Goal: Check status: Check status

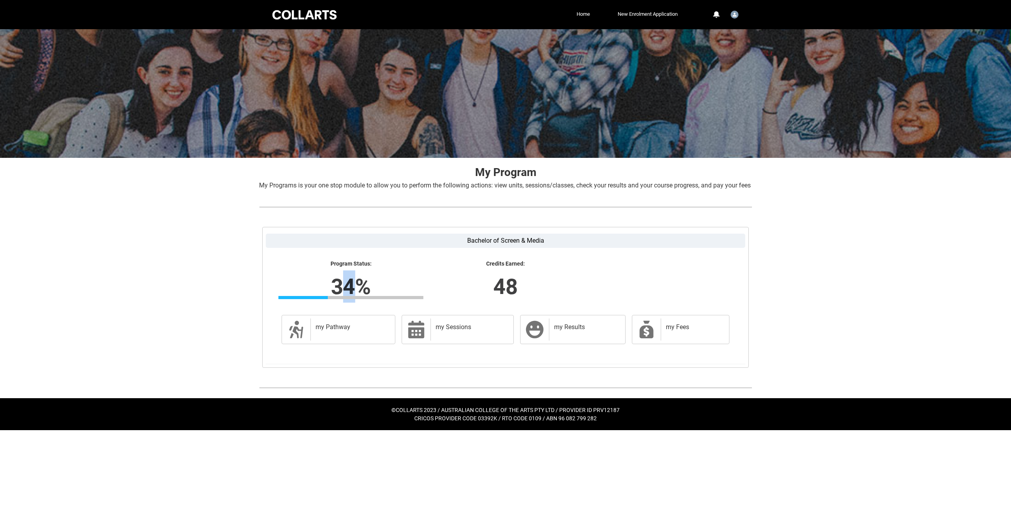
drag, startPoint x: 340, startPoint y: 303, endPoint x: 394, endPoint y: 300, distance: 54.2
click at [381, 300] on lightning-formatted-number "34%" at bounding box center [350, 286] width 246 height 32
click at [458, 295] on lightning-formatted-number "48" at bounding box center [505, 286] width 246 height 32
drag, startPoint x: 331, startPoint y: 299, endPoint x: 379, endPoint y: 294, distance: 49.2
click at [379, 294] on lightning-formatted-number "34%" at bounding box center [350, 286] width 246 height 32
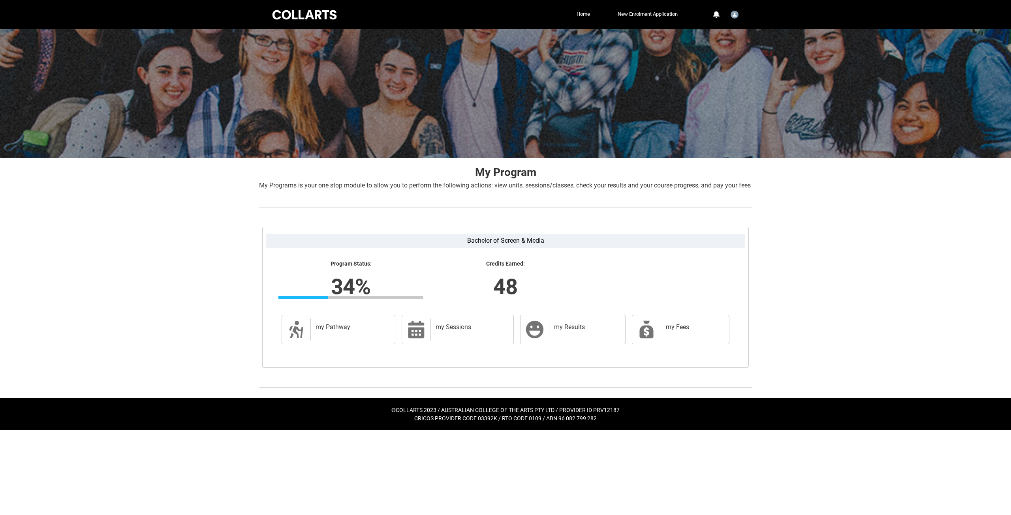
click at [402, 286] on lightning-formatted-number "48" at bounding box center [505, 286] width 246 height 32
click at [665, 341] on div "my Fees" at bounding box center [693, 330] width 65 height 22
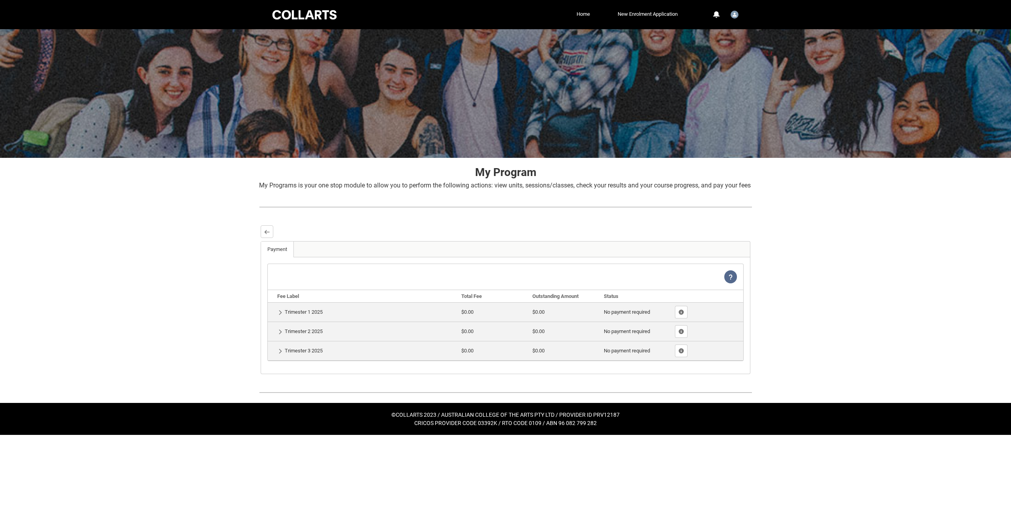
click at [284, 322] on td "Show Details Trimester 1 2025" at bounding box center [363, 311] width 190 height 19
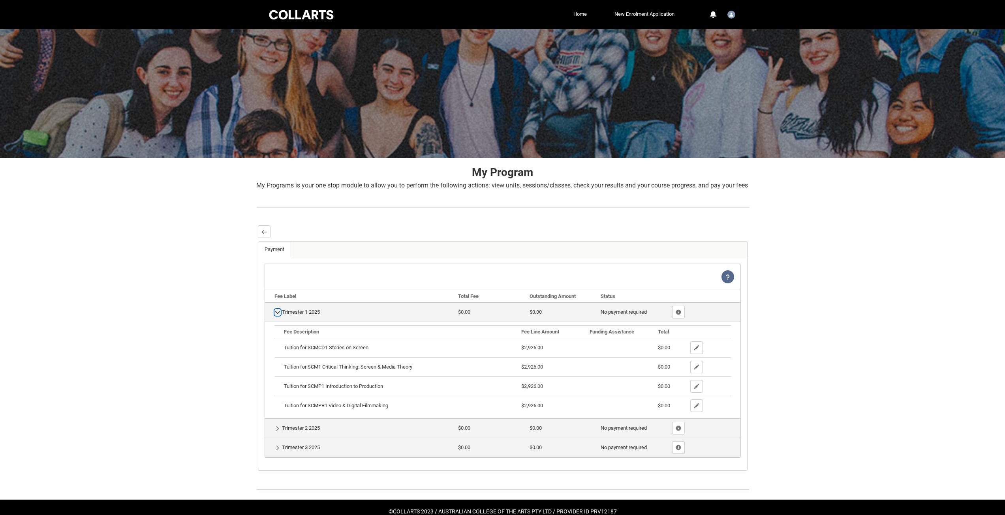
click at [275, 315] on lightning-primitive-icon "button" at bounding box center [278, 313] width 6 height 6
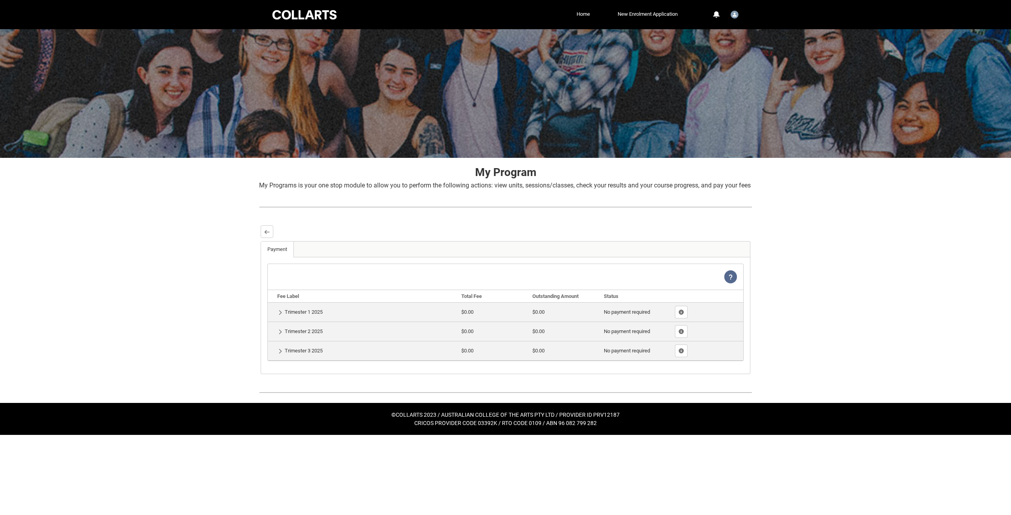
click at [276, 321] on td "Show Details Trimester 1 2025" at bounding box center [363, 311] width 190 height 19
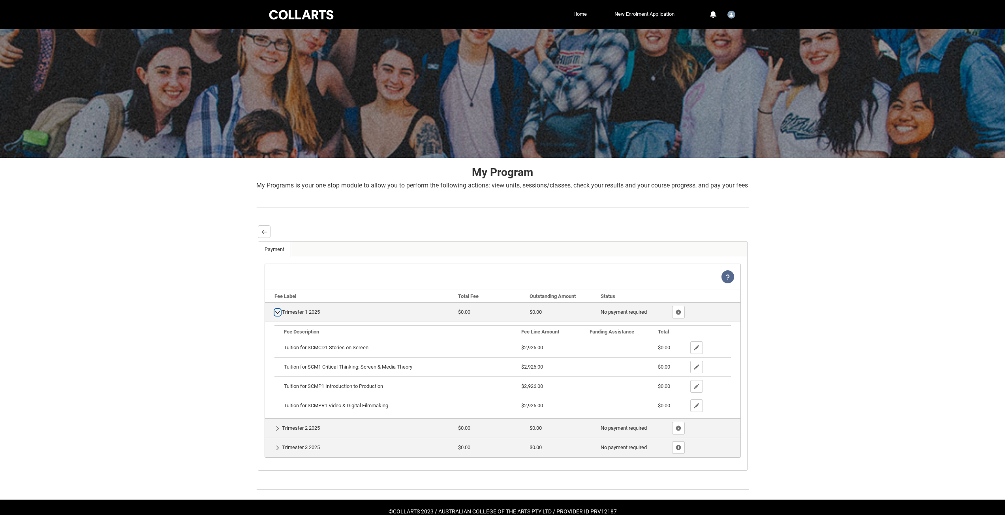
click at [276, 315] on lightning-primitive-icon "button" at bounding box center [278, 313] width 6 height 6
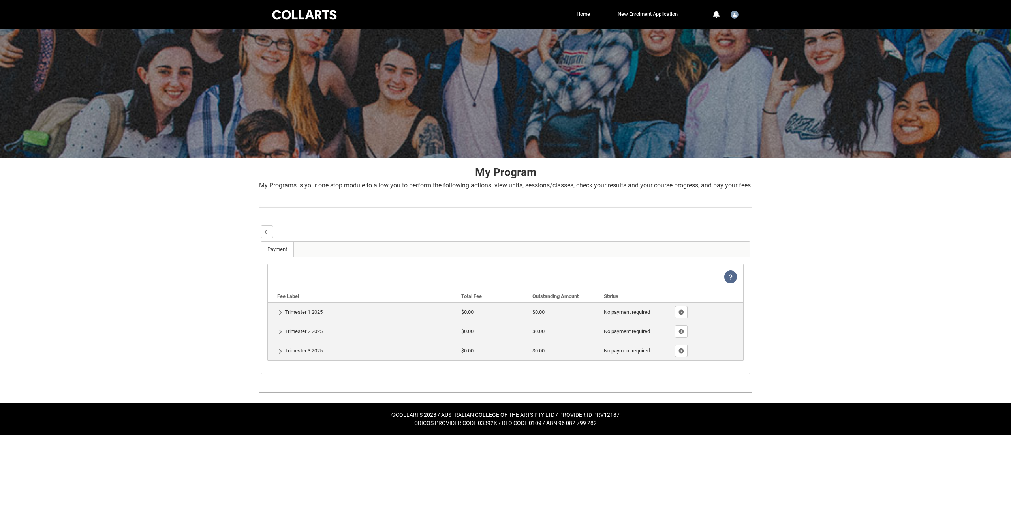
click at [277, 359] on td "Show Details Trimester 3 2025" at bounding box center [363, 350] width 190 height 19
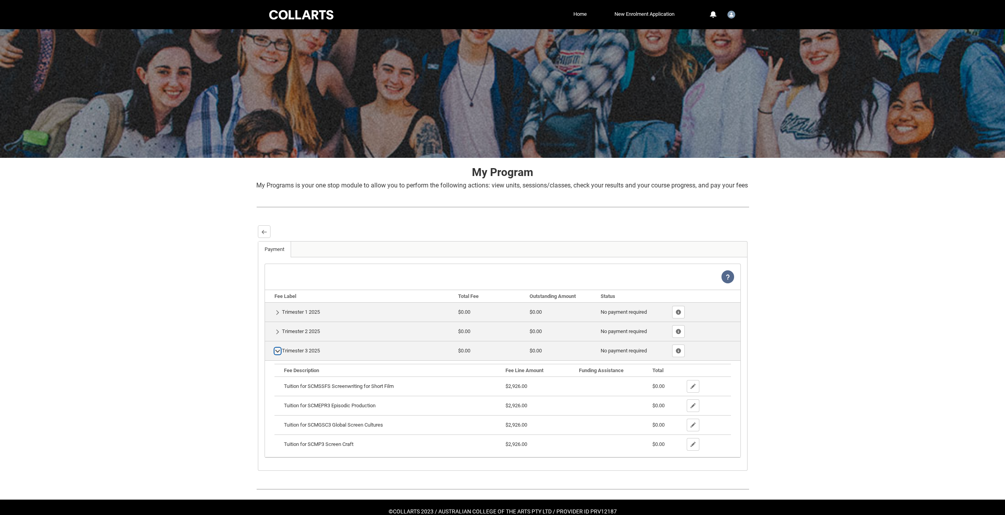
click at [275, 354] on lightning-primitive-icon "button" at bounding box center [278, 351] width 6 height 6
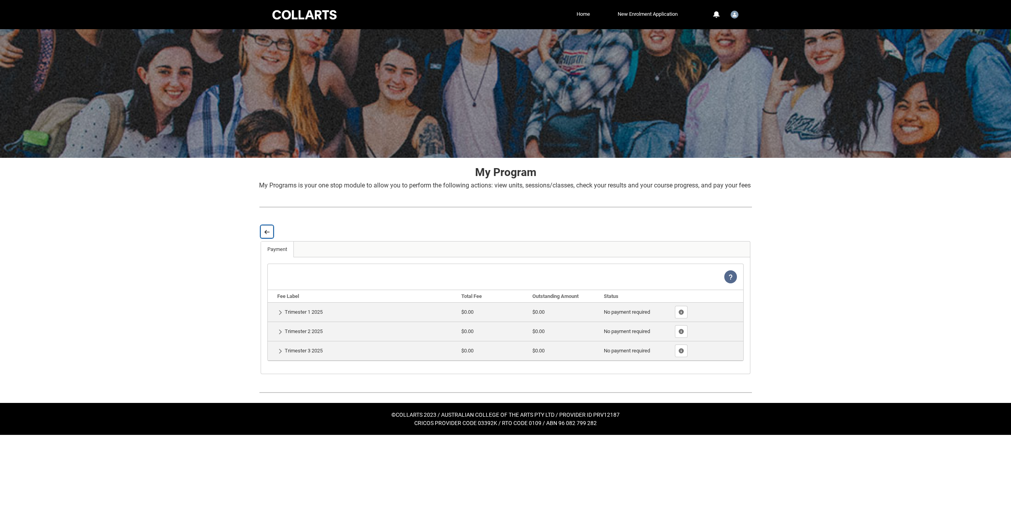
click at [268, 235] on lightning-primitive-icon "button" at bounding box center [267, 232] width 6 height 6
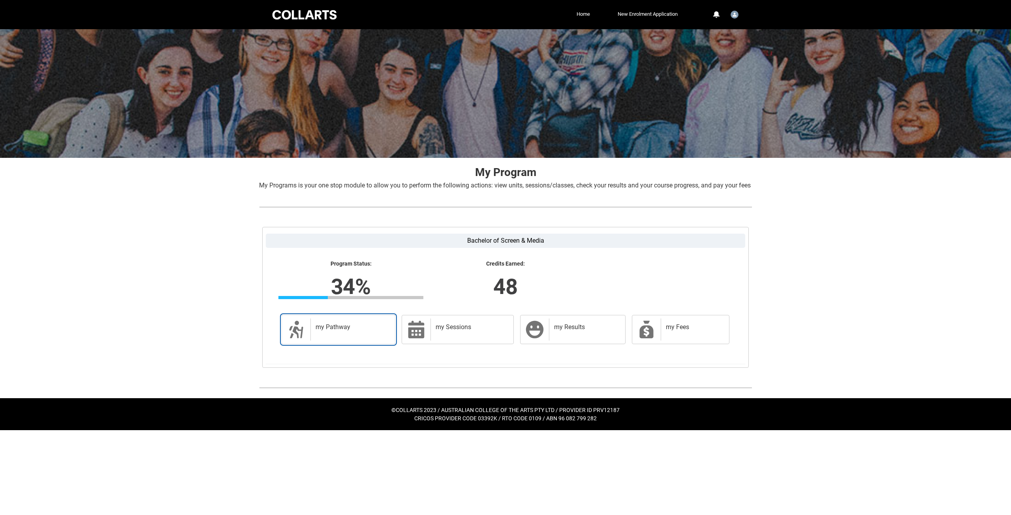
click at [364, 341] on div "my Pathway" at bounding box center [350, 330] width 81 height 22
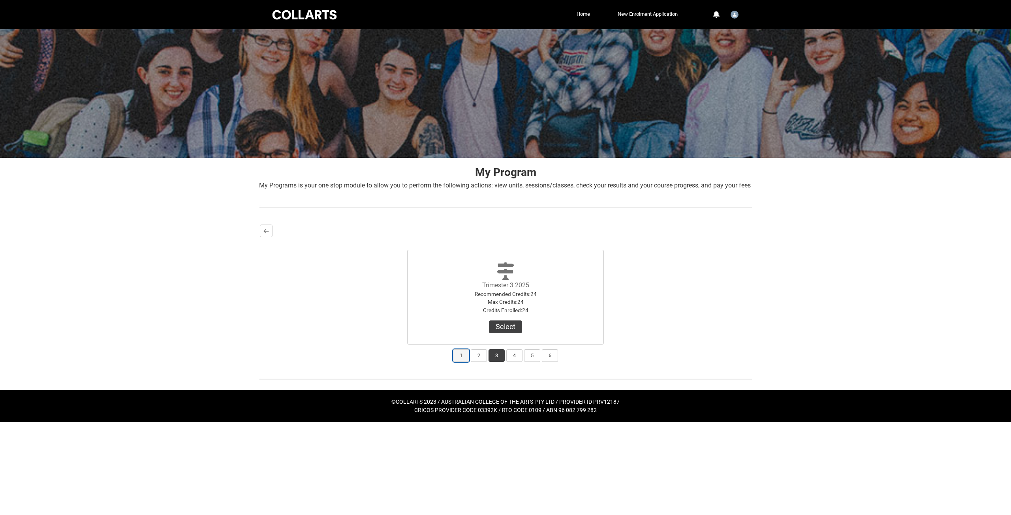
click at [460, 362] on button "1" at bounding box center [461, 355] width 16 height 13
click at [267, 234] on lightning-primitive-icon "button" at bounding box center [266, 231] width 6 height 6
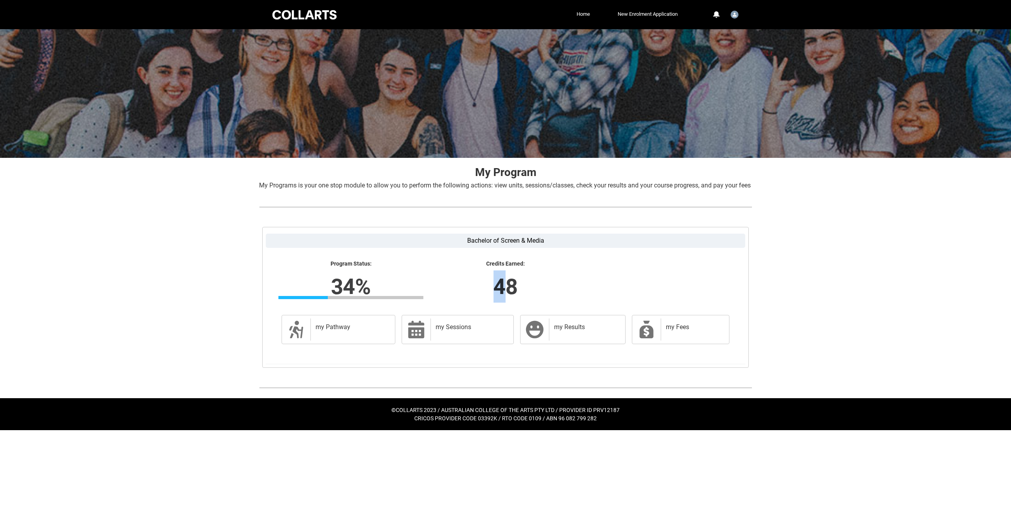
drag, startPoint x: 490, startPoint y: 296, endPoint x: 515, endPoint y: 294, distance: 24.1
click at [510, 295] on lightning-formatted-number "48" at bounding box center [505, 286] width 246 height 32
click at [533, 295] on lightning-formatted-number "48" at bounding box center [505, 286] width 246 height 32
drag, startPoint x: 523, startPoint y: 295, endPoint x: 476, endPoint y: 295, distance: 47.4
click at [476, 295] on lightning-formatted-number "48" at bounding box center [505, 286] width 246 height 32
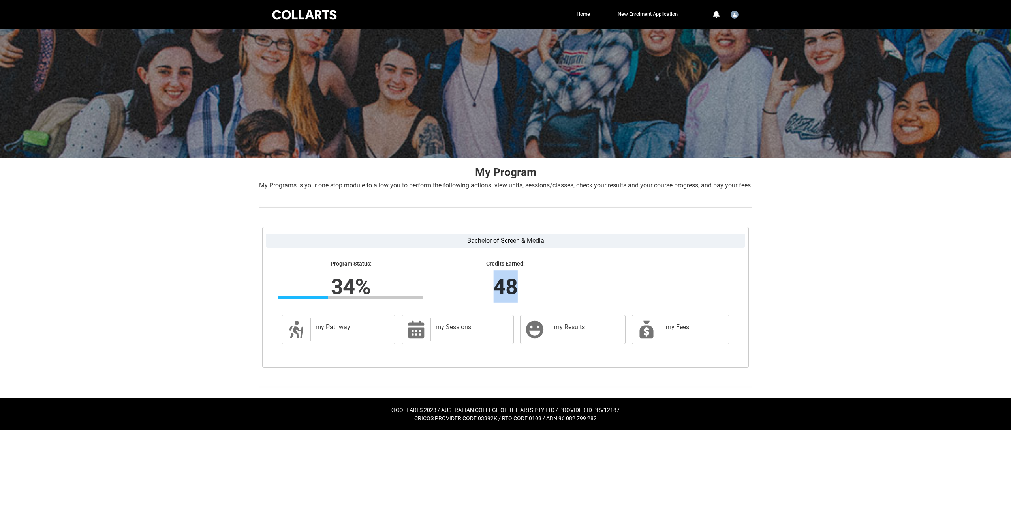
click at [481, 293] on lightning-formatted-number "48" at bounding box center [505, 286] width 246 height 32
drag, startPoint x: 483, startPoint y: 293, endPoint x: 536, endPoint y: 294, distance: 52.5
click at [536, 294] on lightning-formatted-number "48" at bounding box center [505, 286] width 246 height 32
drag, startPoint x: 517, startPoint y: 292, endPoint x: 497, endPoint y: 294, distance: 20.2
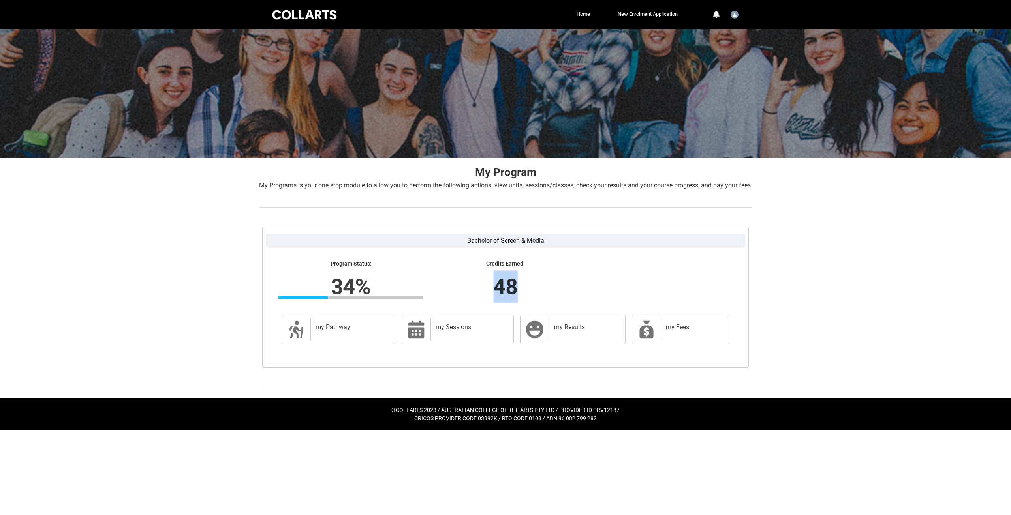
click at [497, 294] on lightning-formatted-number "48" at bounding box center [505, 286] width 246 height 32
click at [515, 291] on lightning-formatted-number "48" at bounding box center [505, 286] width 246 height 32
click at [366, 331] on h2 "my Pathway" at bounding box center [350, 327] width 71 height 8
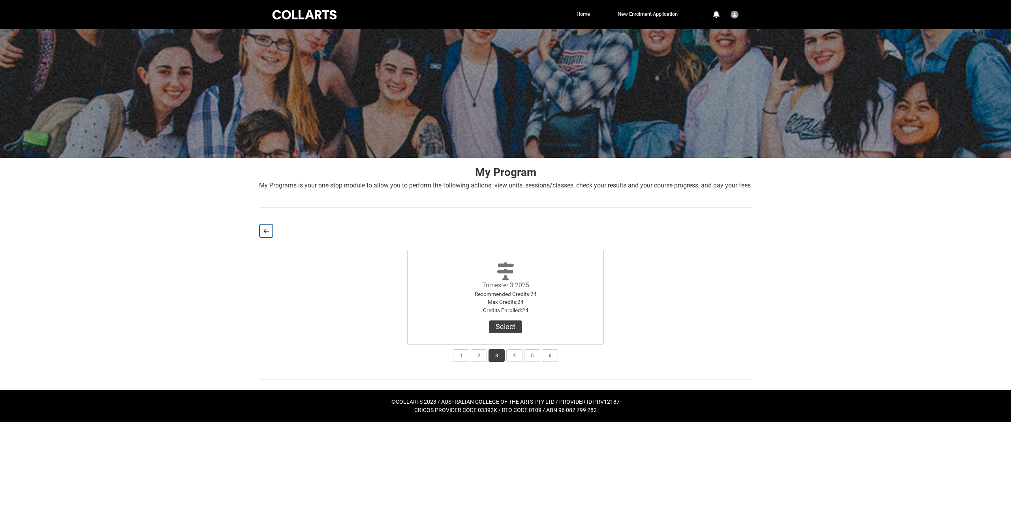
click at [263, 237] on button "Back" at bounding box center [266, 231] width 13 height 13
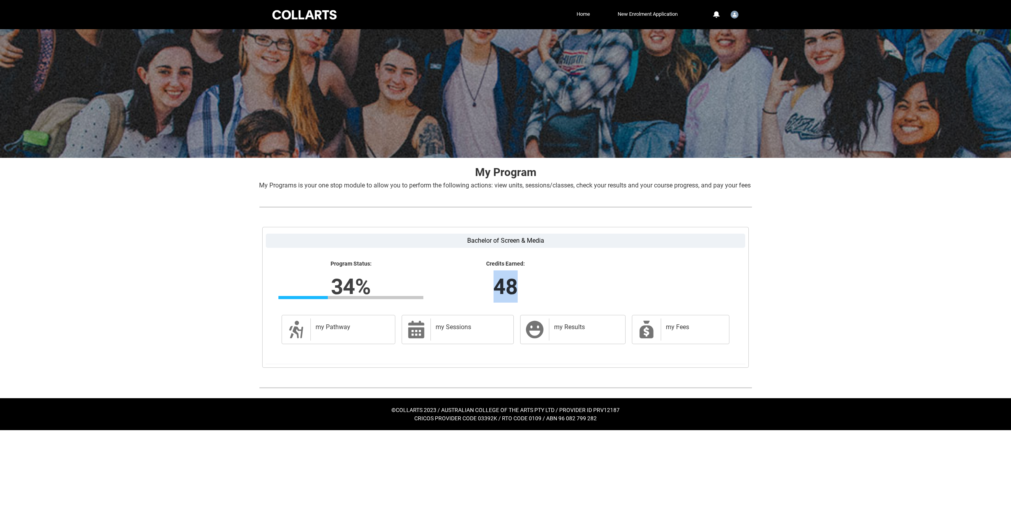
drag, startPoint x: 487, startPoint y: 293, endPoint x: 545, endPoint y: 296, distance: 58.1
click at [545, 296] on lightning-formatted-number "48" at bounding box center [505, 286] width 246 height 32
